Goal: Transaction & Acquisition: Purchase product/service

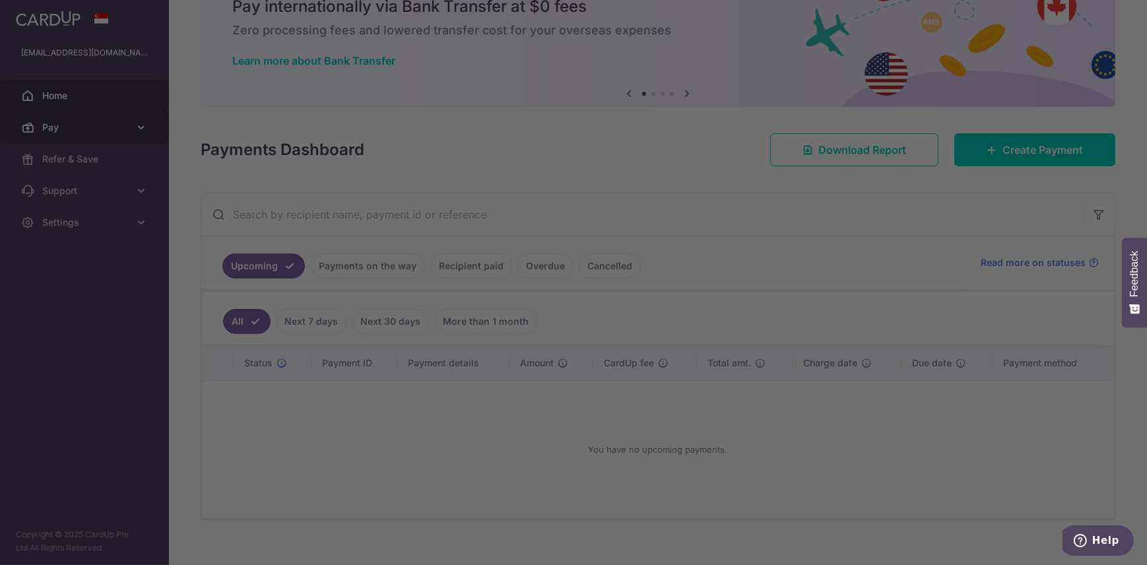
click at [104, 121] on body "the_noobinator@hotmail.com Home Pay Payments Recipients Cards Refer & Save Supp…" at bounding box center [573, 282] width 1147 height 565
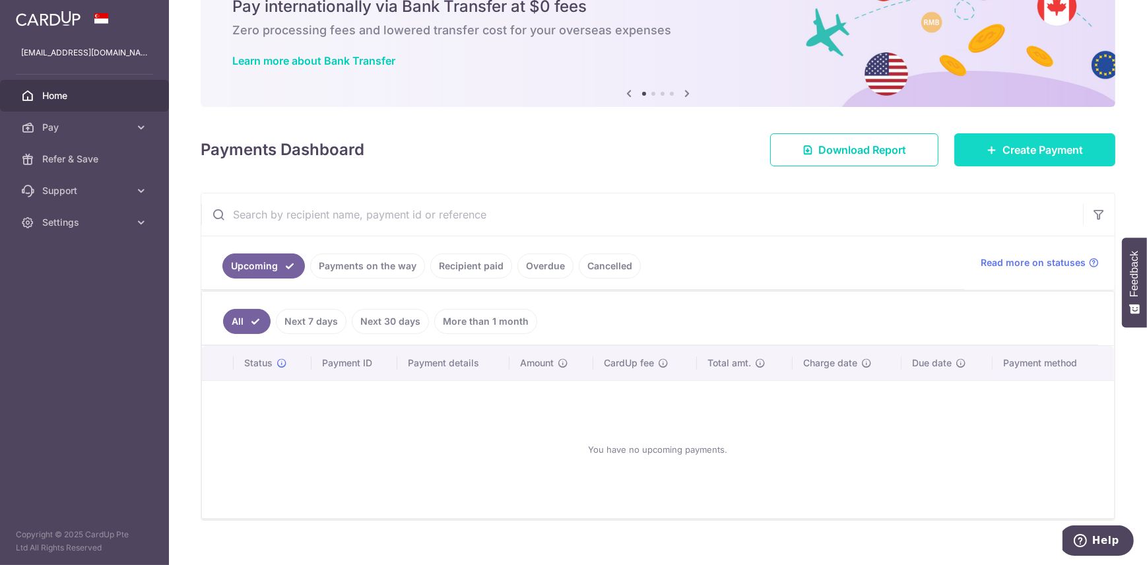
click at [1040, 155] on span "Create Payment" at bounding box center [1043, 150] width 81 height 16
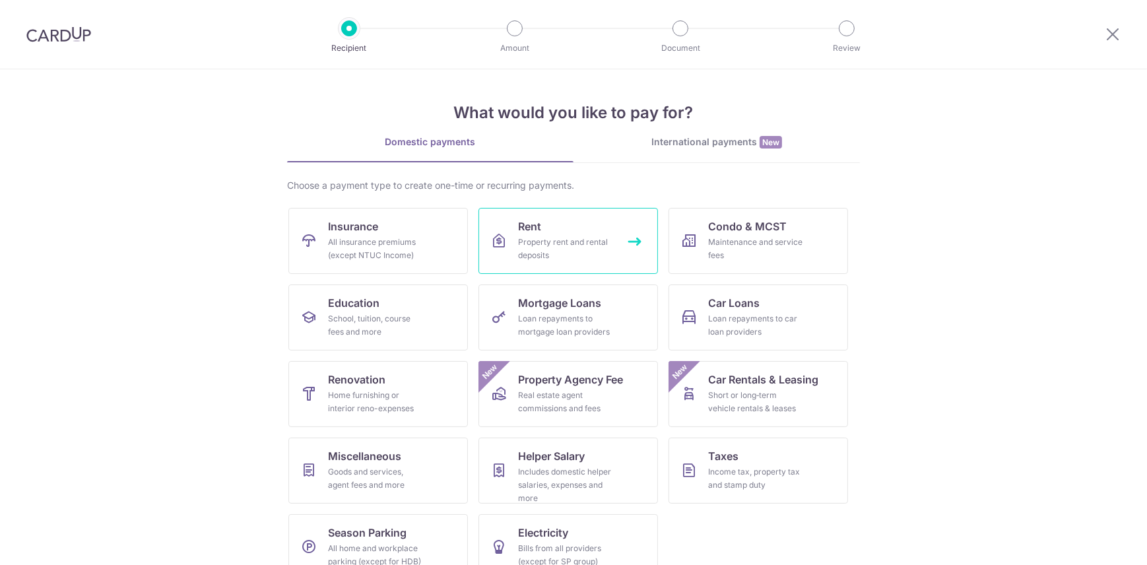
click at [514, 222] on link "Rent Property rent and rental deposits" at bounding box center [569, 241] width 180 height 66
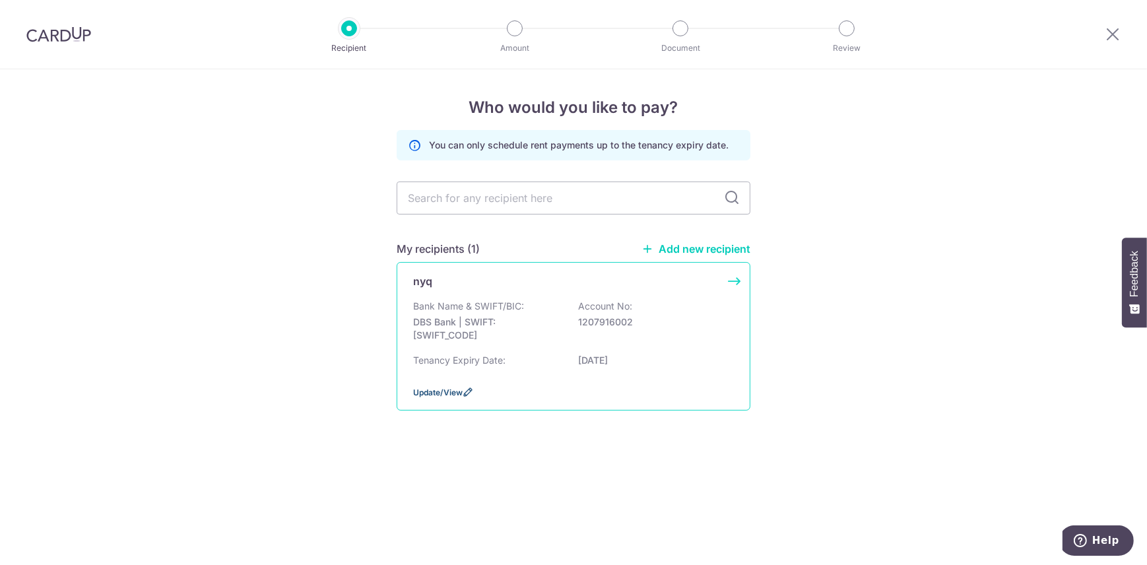
click at [446, 389] on span "Update/View" at bounding box center [438, 392] width 50 height 10
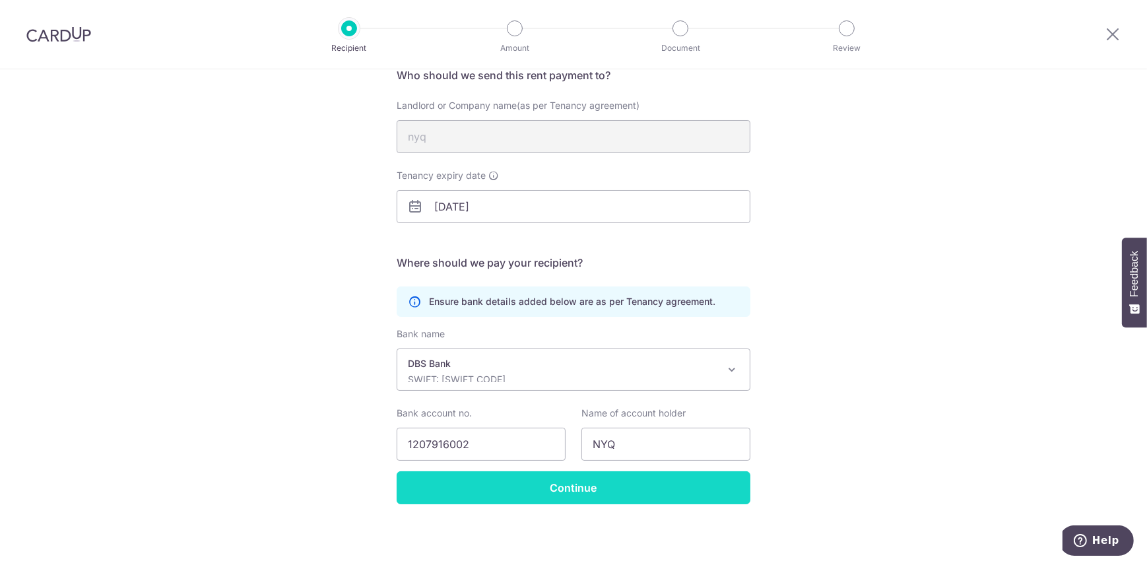
click at [523, 489] on input "Continue" at bounding box center [574, 487] width 354 height 33
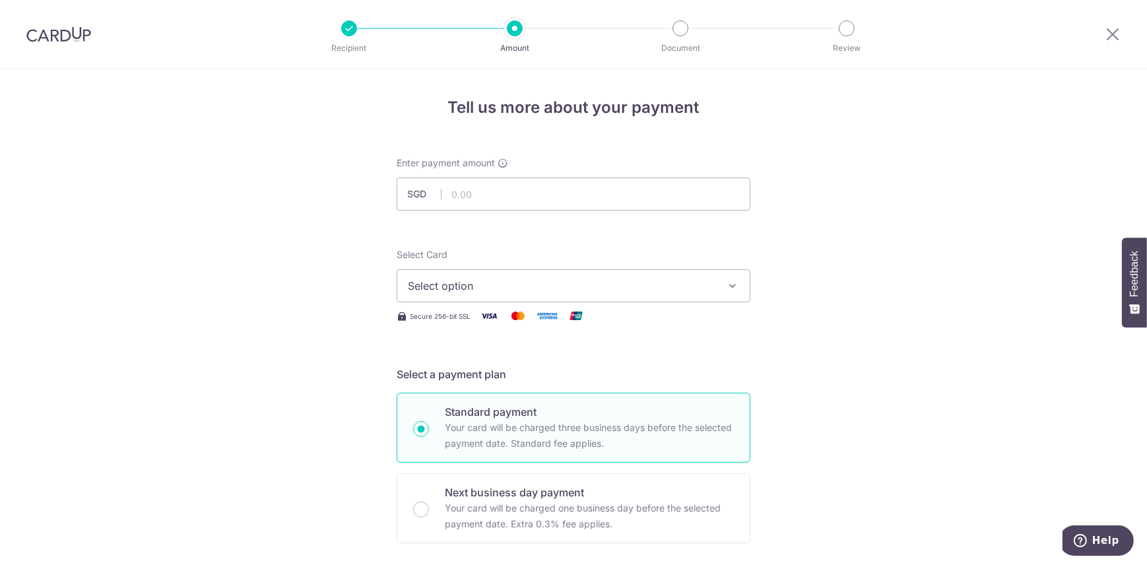
click at [527, 283] on span "Select option" at bounding box center [562, 286] width 308 height 16
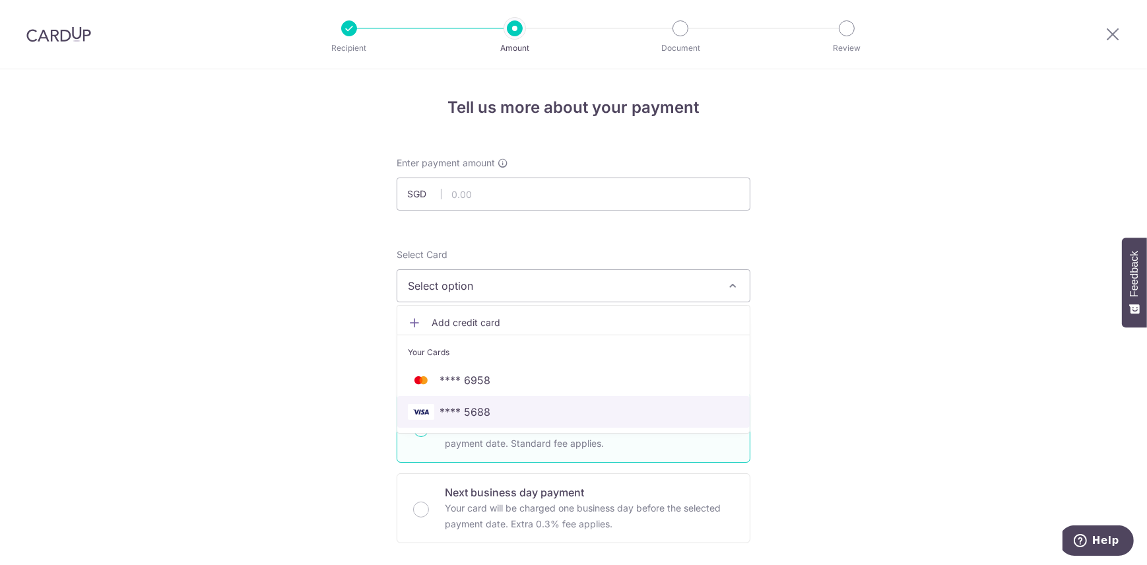
click at [477, 410] on span "**** 5688" at bounding box center [465, 412] width 51 height 16
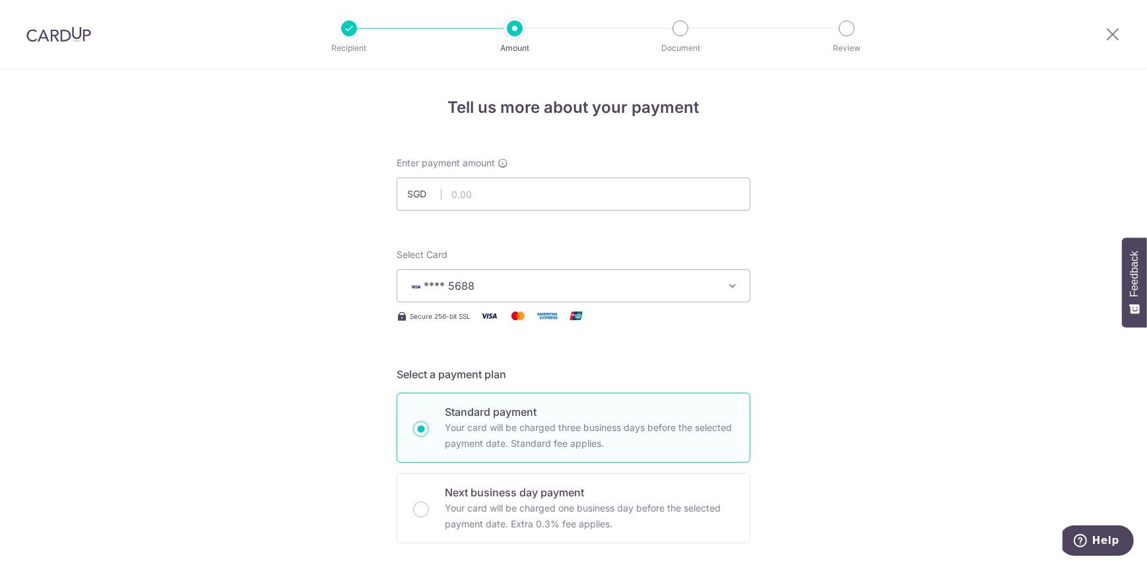
scroll to position [119, 0]
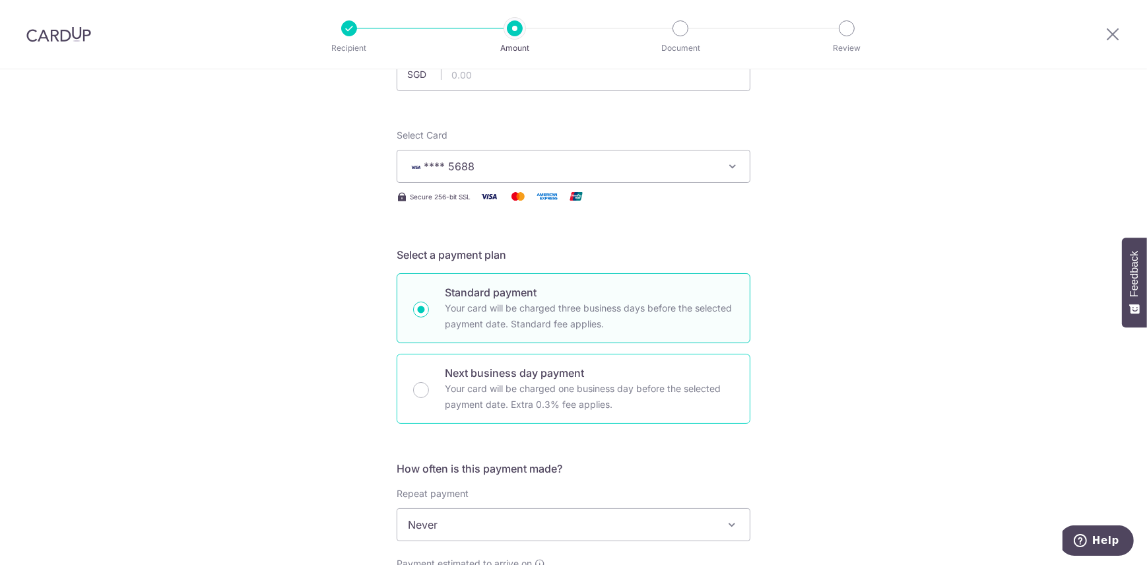
click at [492, 400] on p "Your card will be charged one business day before the selected payment date. Ex…" at bounding box center [589, 397] width 289 height 32
click at [429, 398] on input "Next business day payment Your card will be charged one business day before the…" at bounding box center [421, 390] width 16 height 16
radio input "false"
radio input "true"
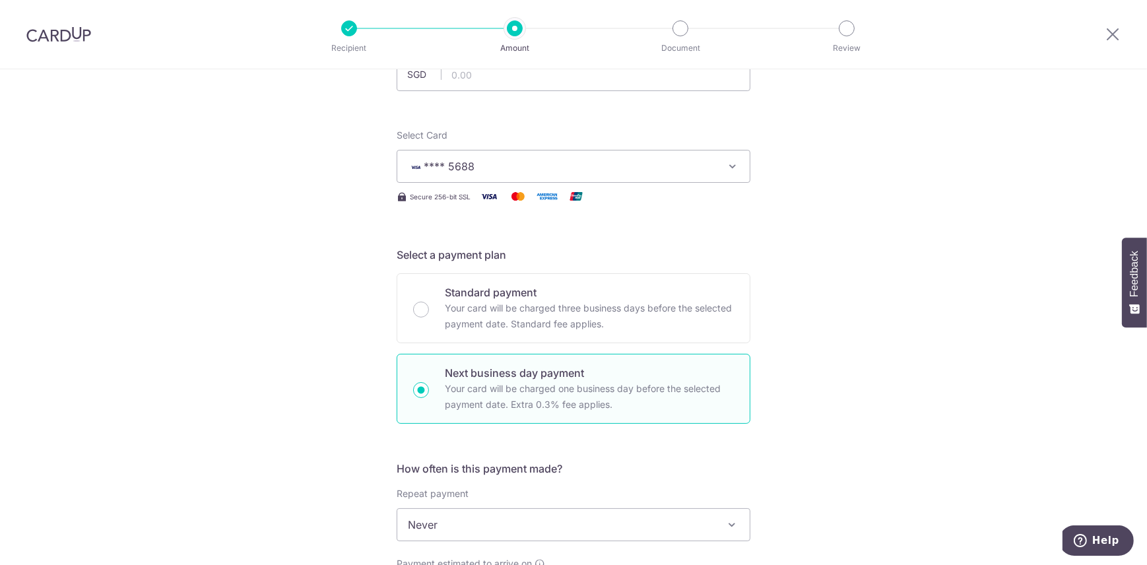
scroll to position [240, 0]
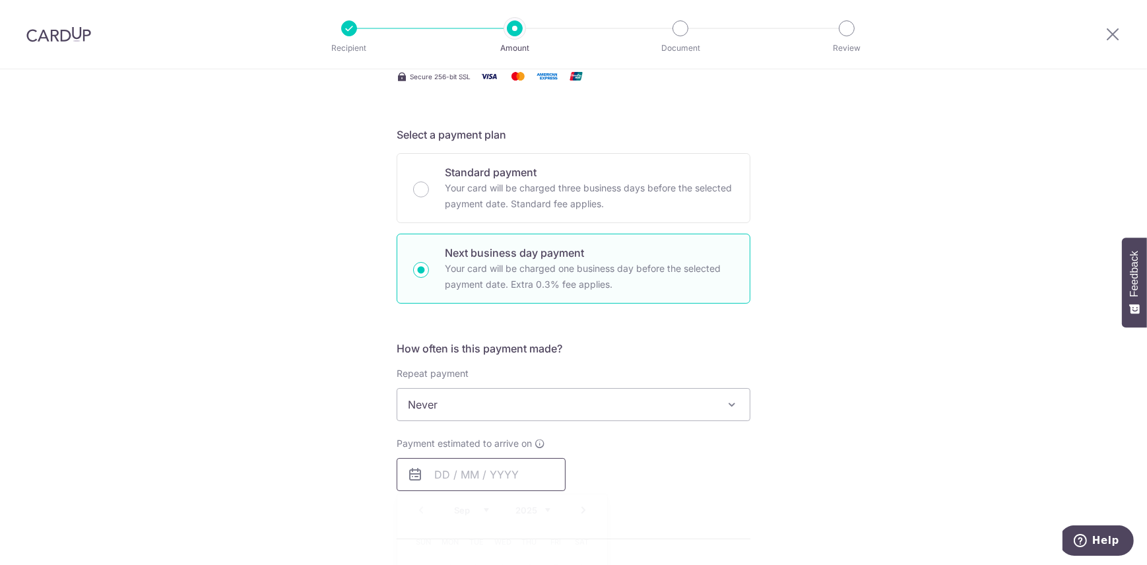
click at [438, 470] on input "text" at bounding box center [481, 474] width 169 height 33
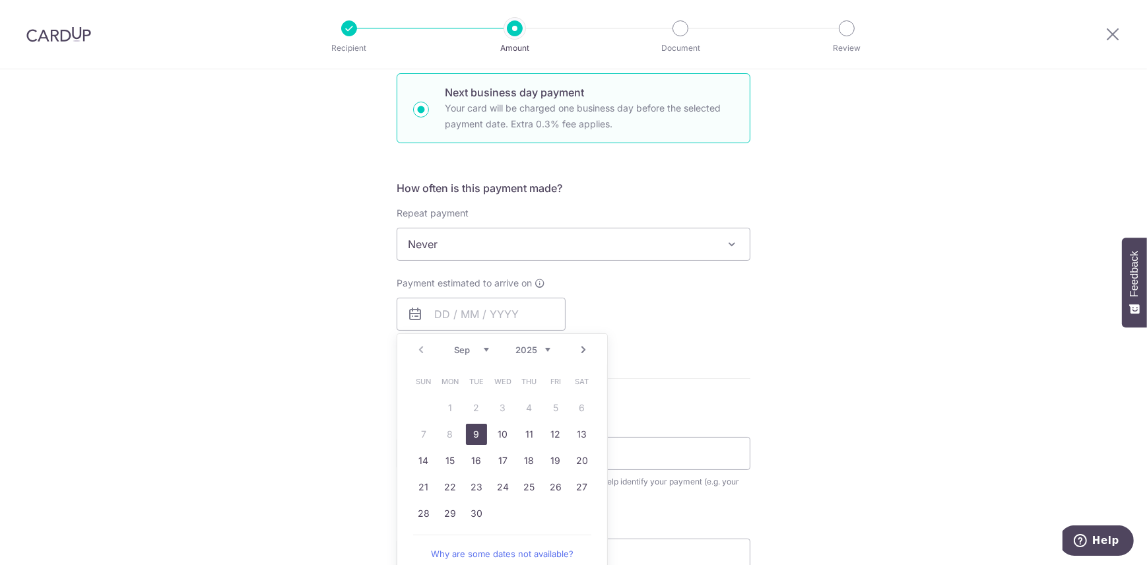
click at [477, 434] on link "9" at bounding box center [476, 434] width 21 height 21
type input "[DATE]"
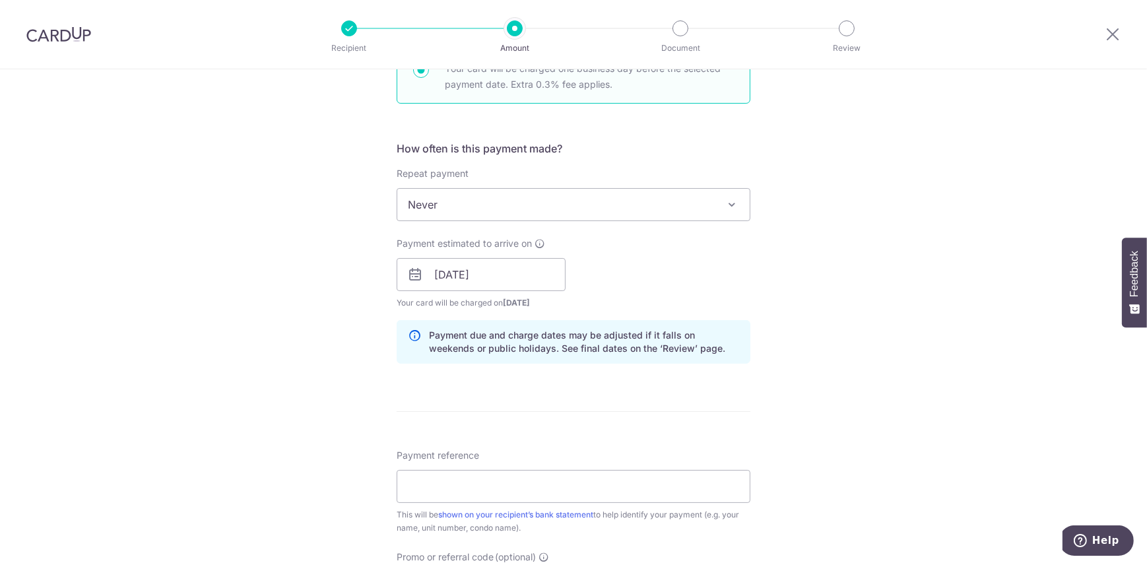
scroll to position [240, 0]
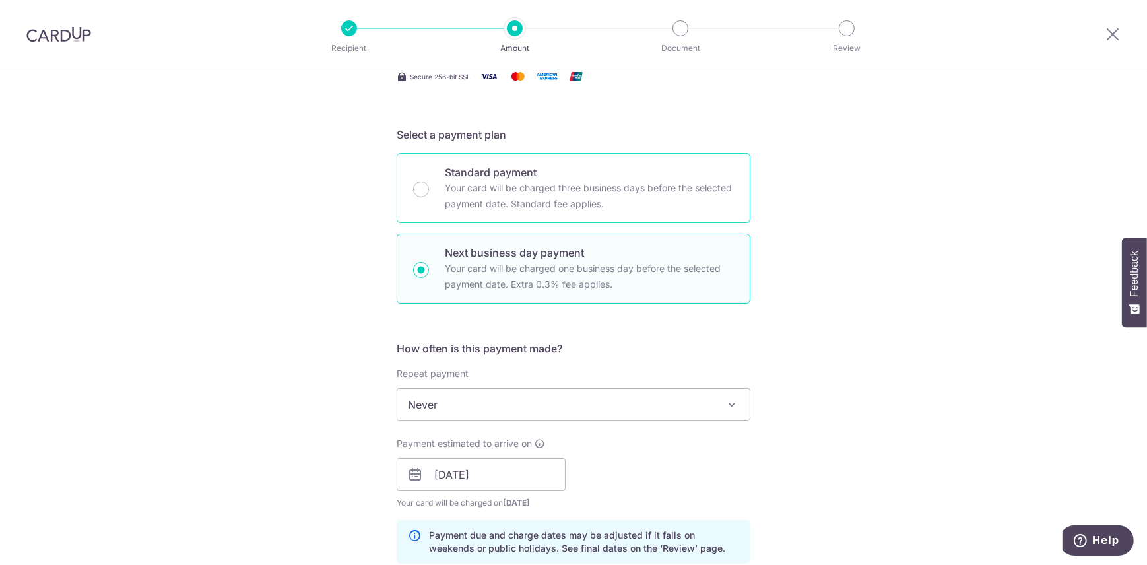
click at [425, 207] on div "Standard payment Your card will be charged three business days before the selec…" at bounding box center [574, 188] width 354 height 70
radio input "true"
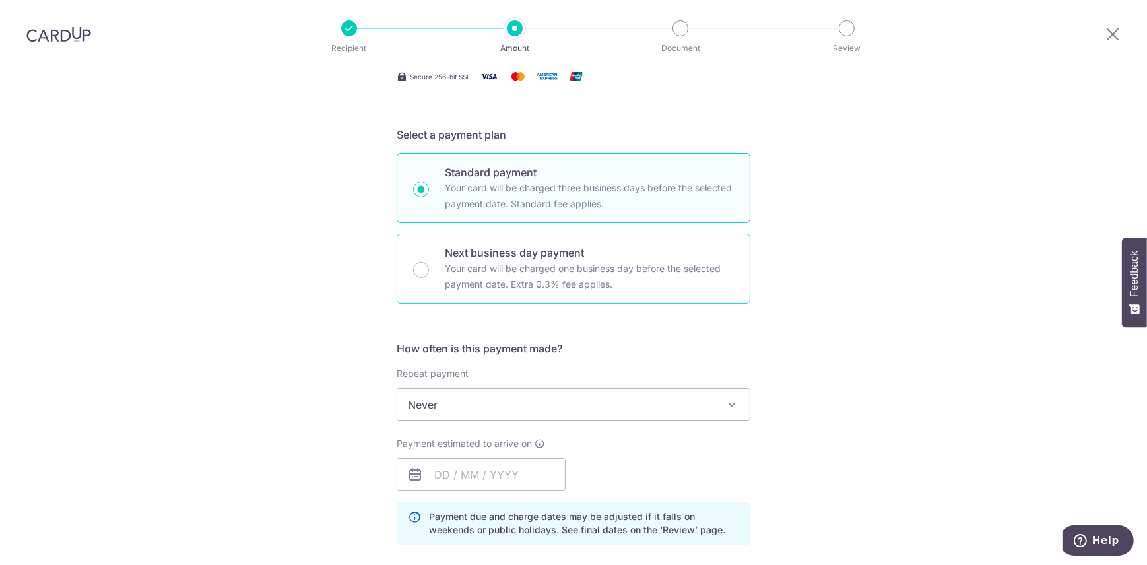
click at [424, 255] on div "Next business day payment Your card will be charged one business day before the…" at bounding box center [574, 269] width 354 height 70
radio input "false"
radio input "true"
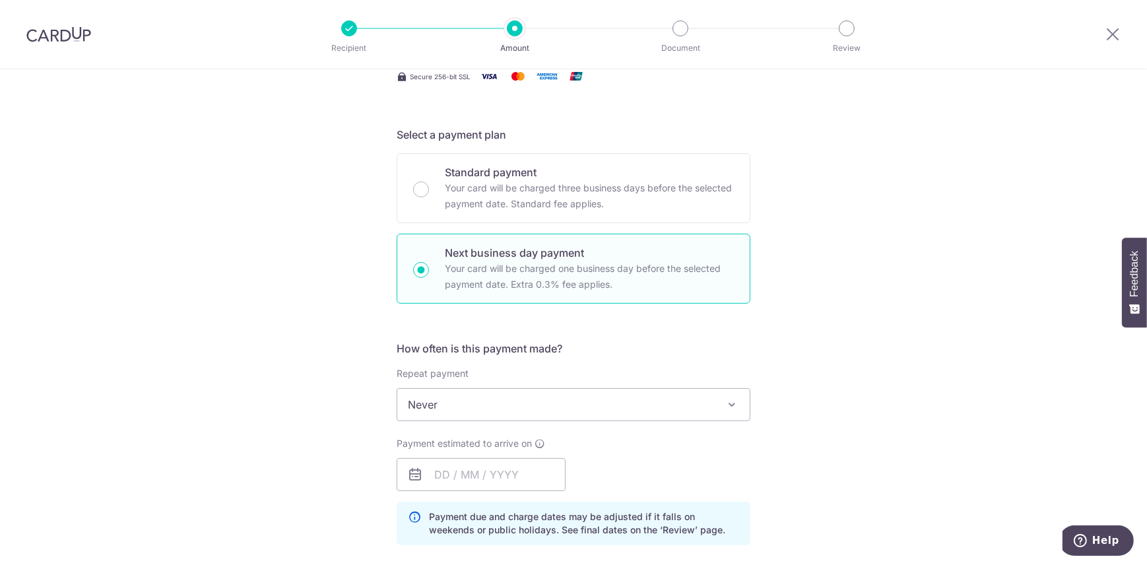
scroll to position [400, 0]
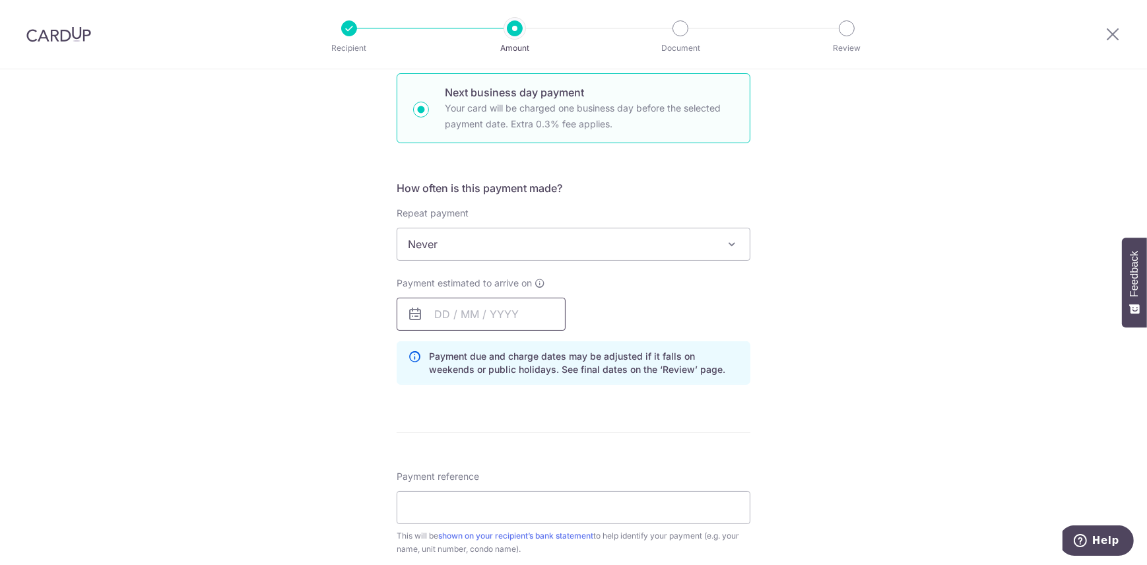
click at [442, 316] on input "text" at bounding box center [481, 314] width 169 height 33
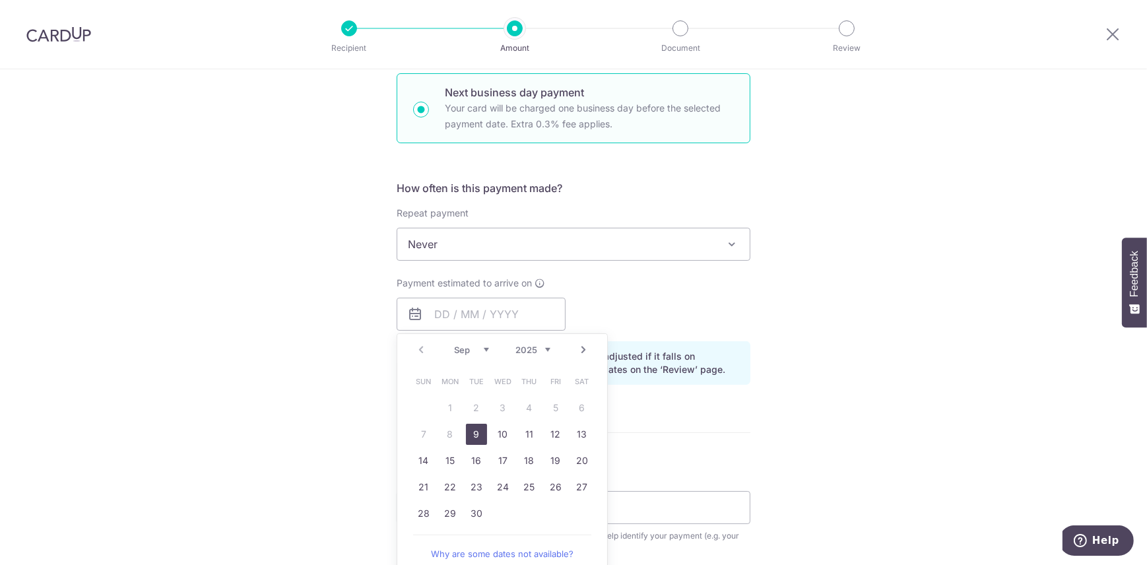
click at [472, 432] on link "9" at bounding box center [476, 434] width 21 height 21
type input "[DATE]"
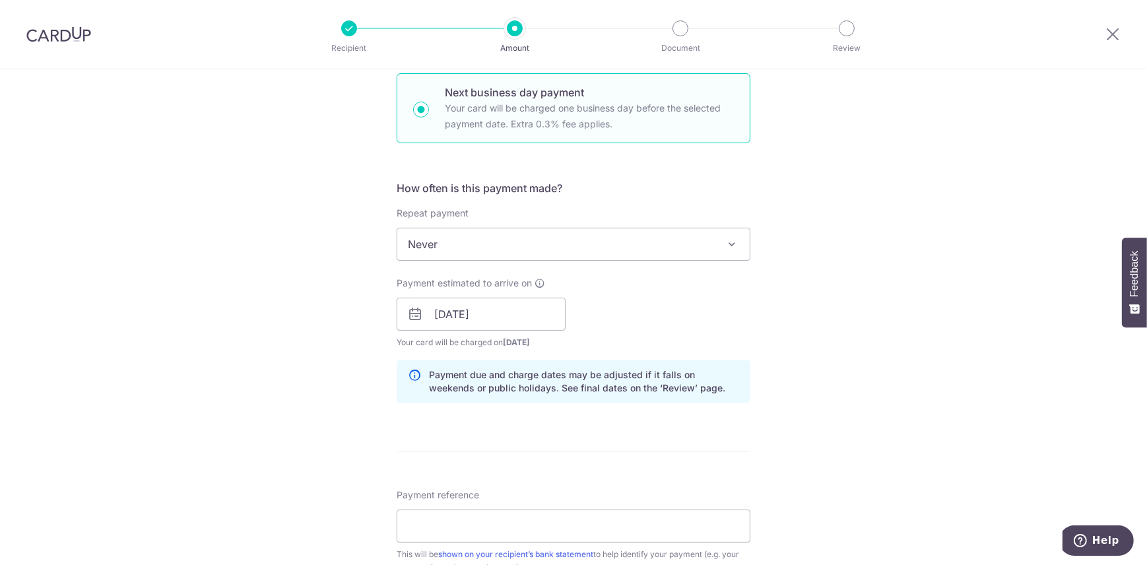
scroll to position [520, 0]
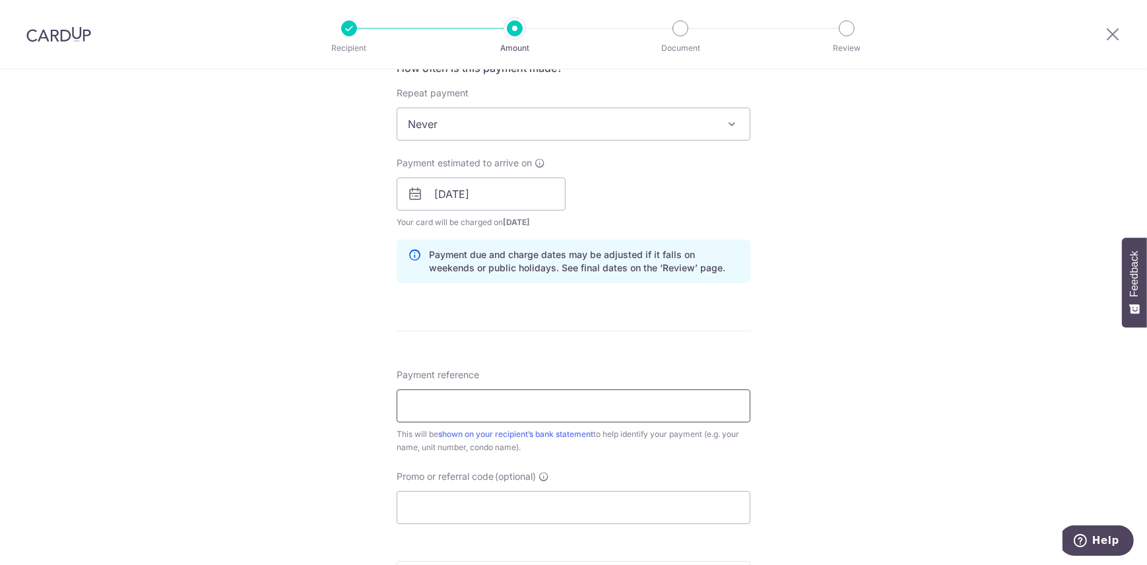
click at [479, 406] on input "Payment reference" at bounding box center [574, 405] width 354 height 33
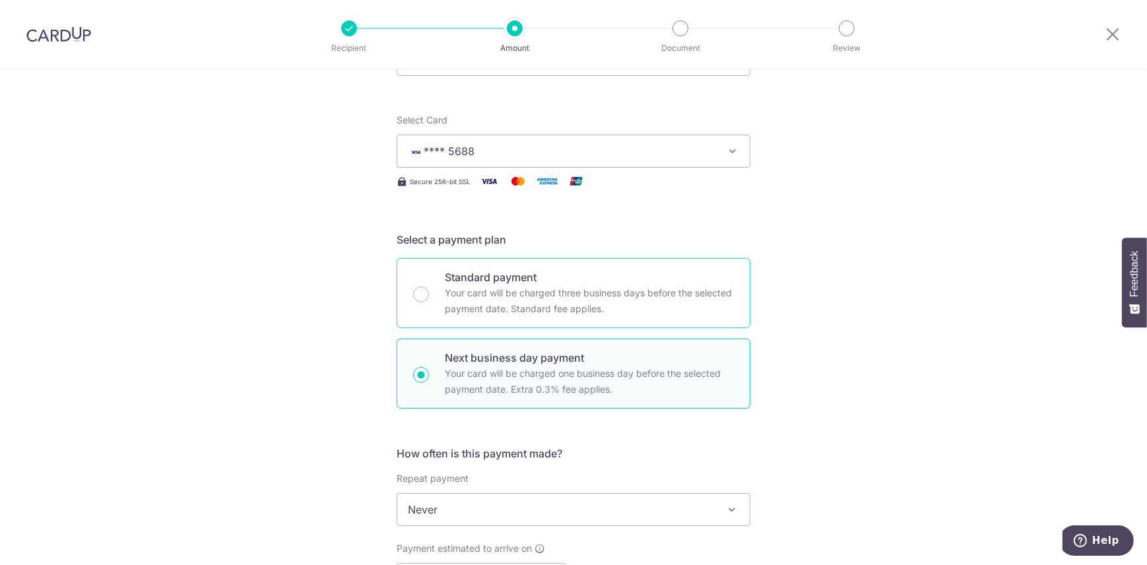
scroll to position [54, 0]
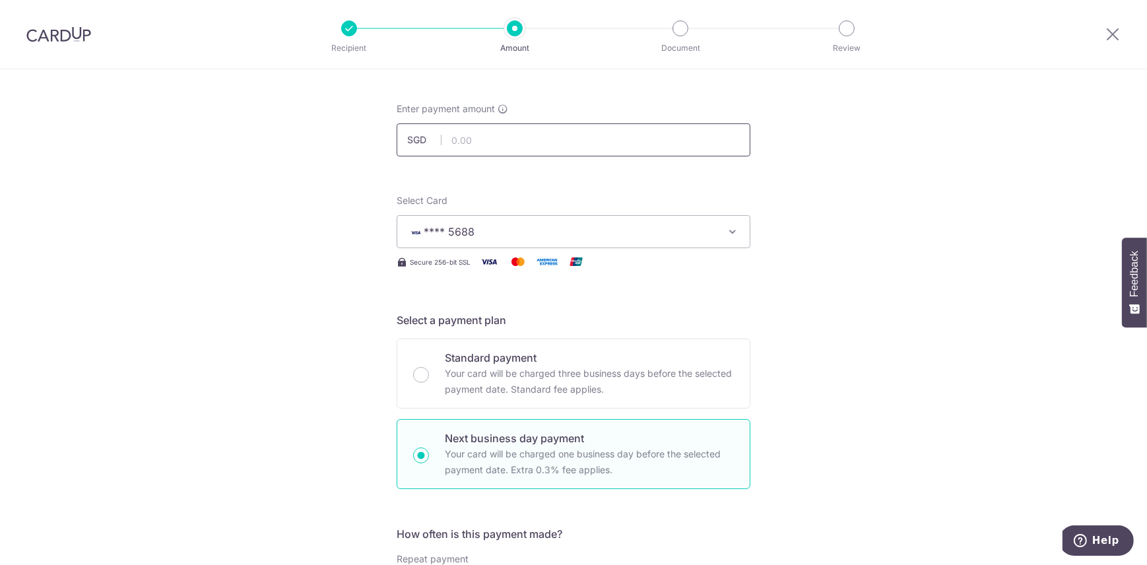
type input "1"
click at [484, 140] on input "text" at bounding box center [574, 139] width 354 height 33
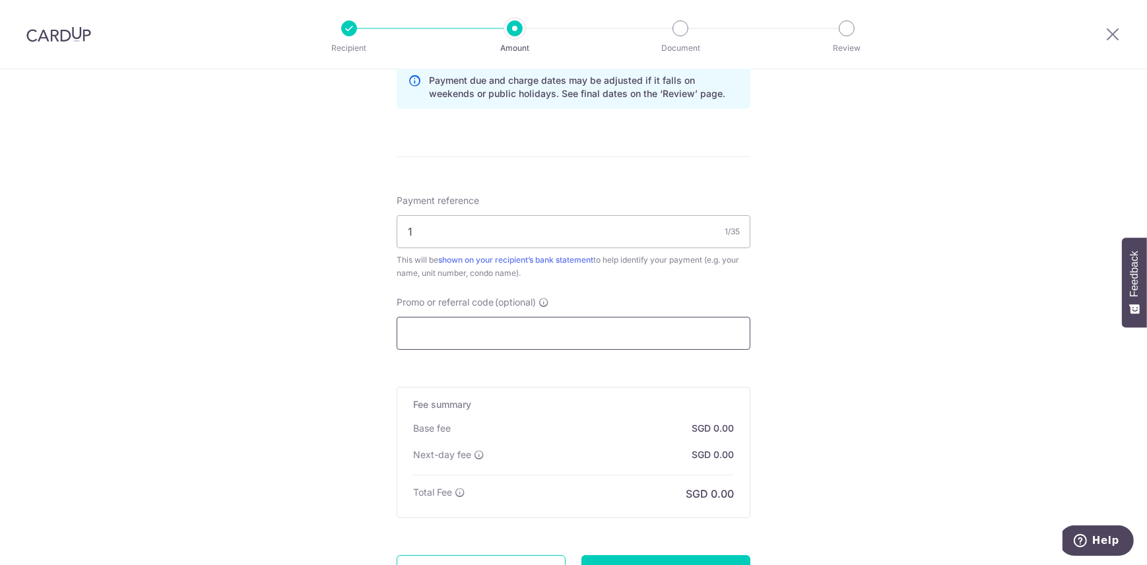
scroll to position [815, 0]
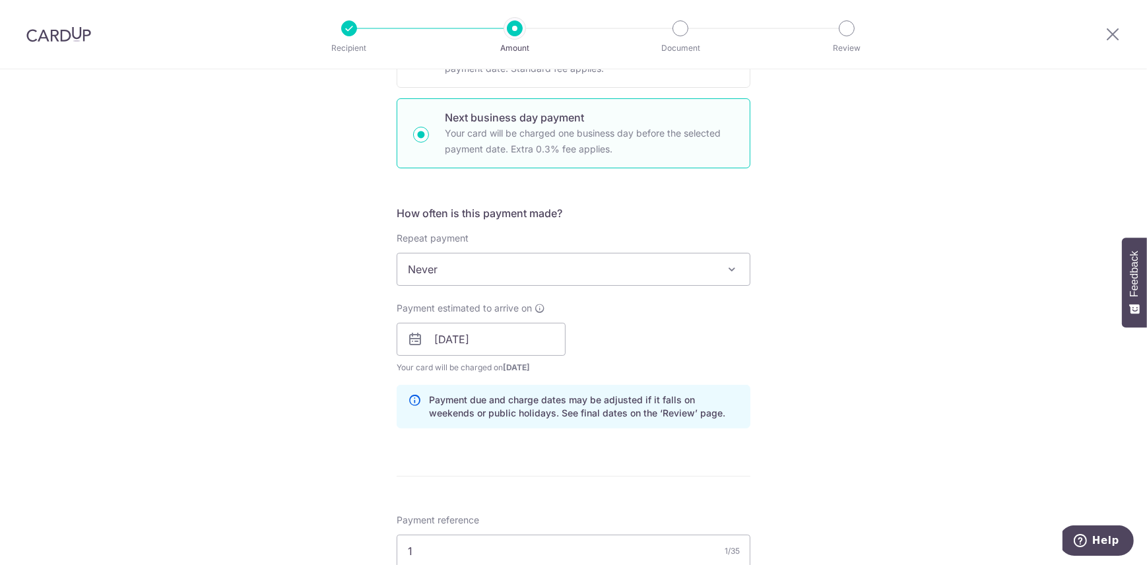
scroll to position [15, 0]
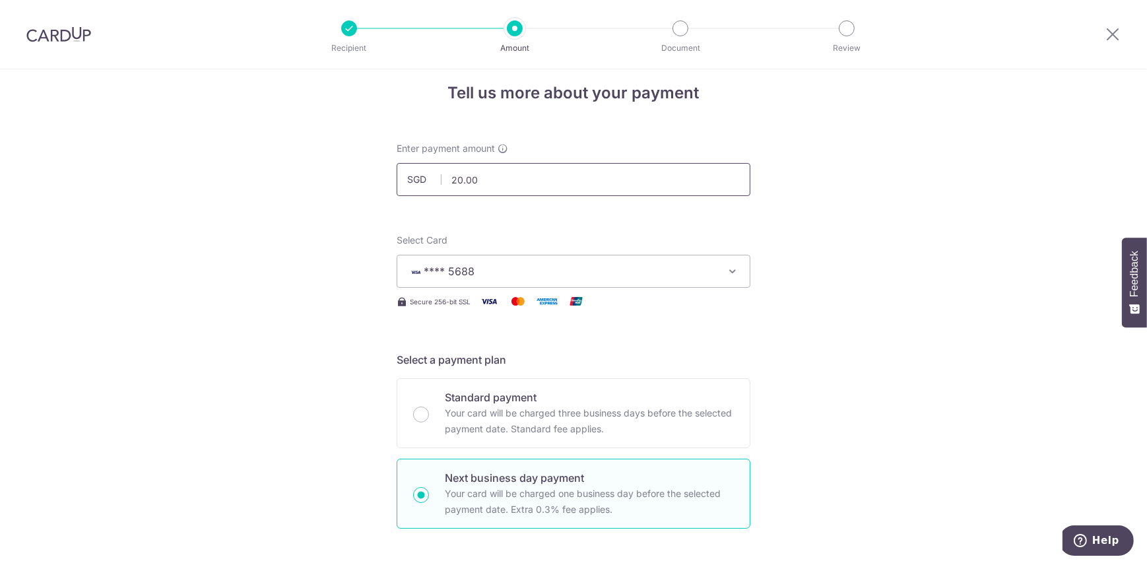
click at [457, 178] on input "20.00" at bounding box center [574, 179] width 354 height 33
type input "22.00"
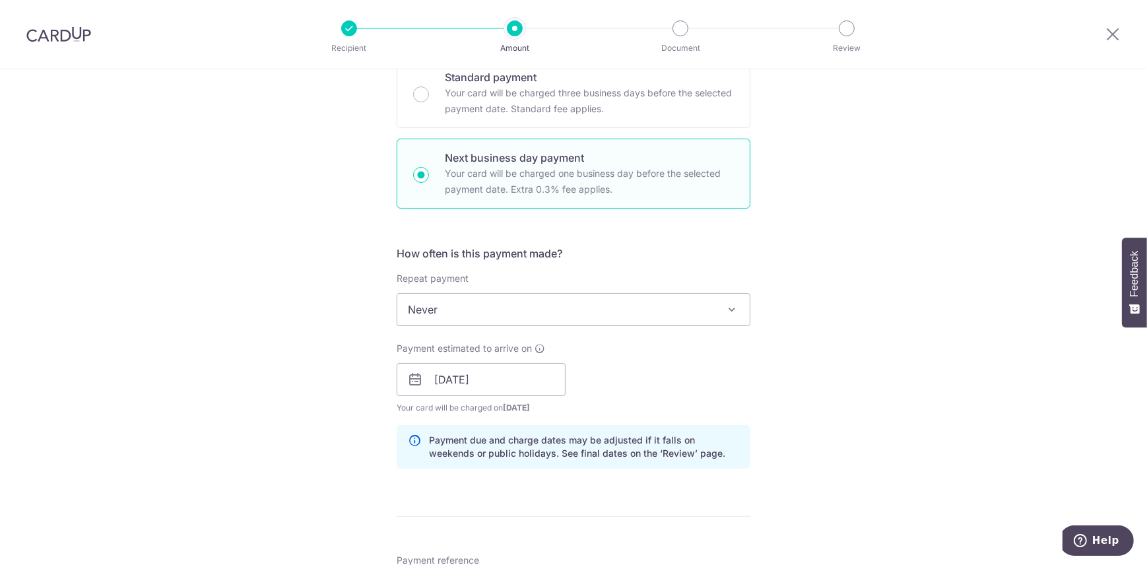
drag, startPoint x: 822, startPoint y: 310, endPoint x: 806, endPoint y: 321, distance: 20.0
click at [821, 310] on div "Tell us more about your payment Enter payment amount SGD 22.00 22.00 Select Car…" at bounding box center [573, 418] width 1147 height 1366
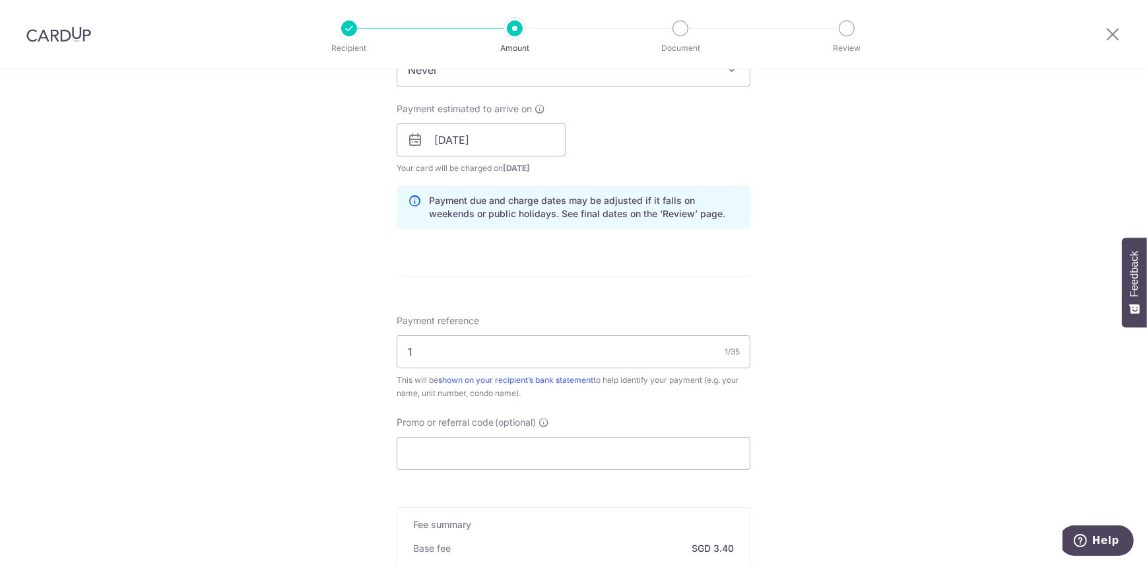
scroll to position [855, 0]
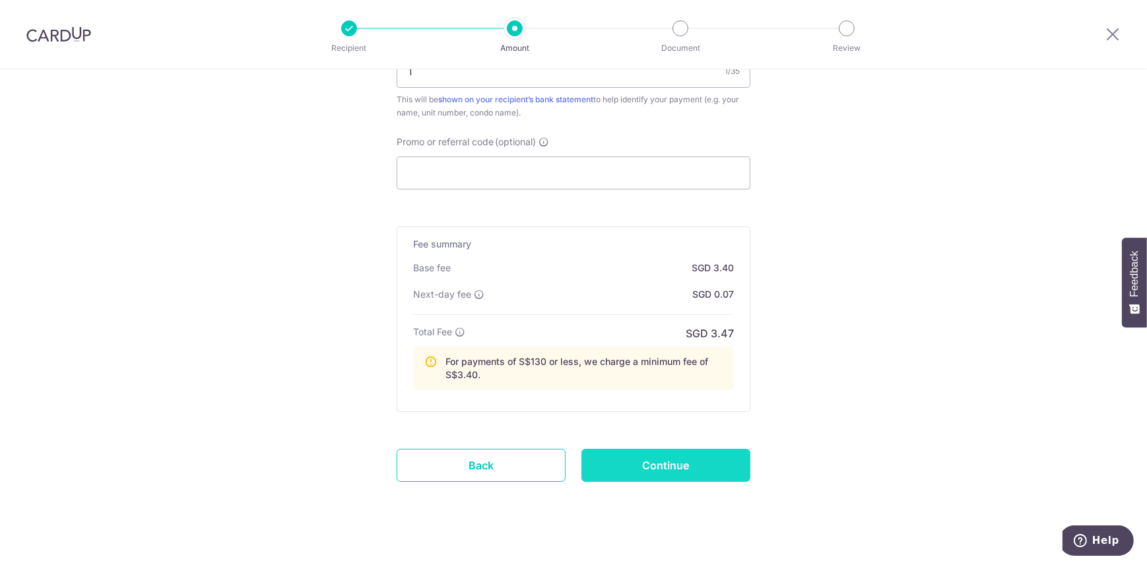
click at [713, 456] on input "Continue" at bounding box center [666, 465] width 169 height 33
type input "Create Schedule"
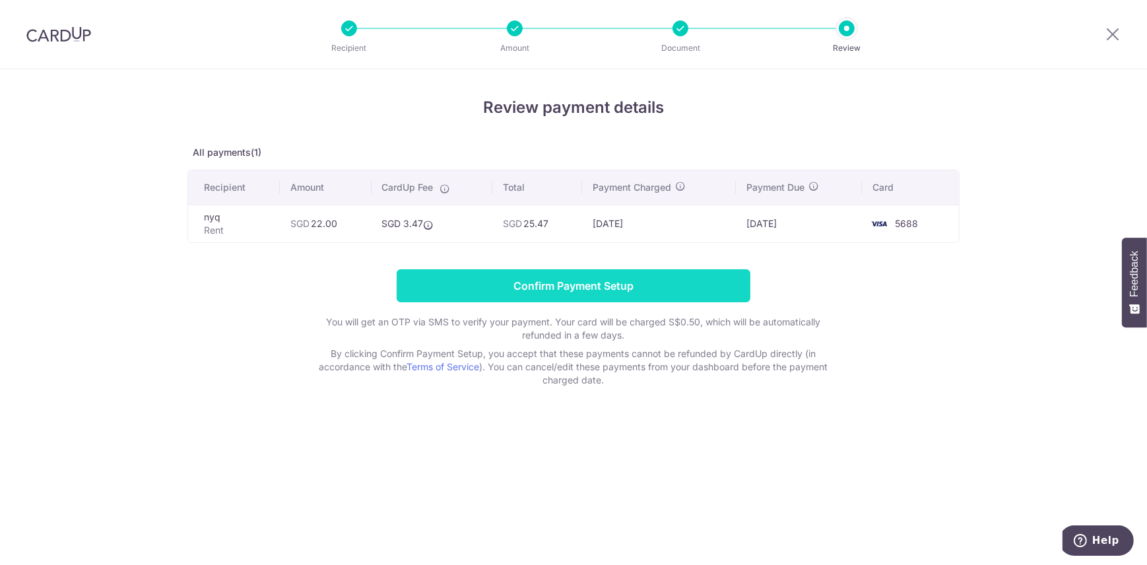
click at [694, 288] on input "Confirm Payment Setup" at bounding box center [574, 285] width 354 height 33
